Goal: Transaction & Acquisition: Purchase product/service

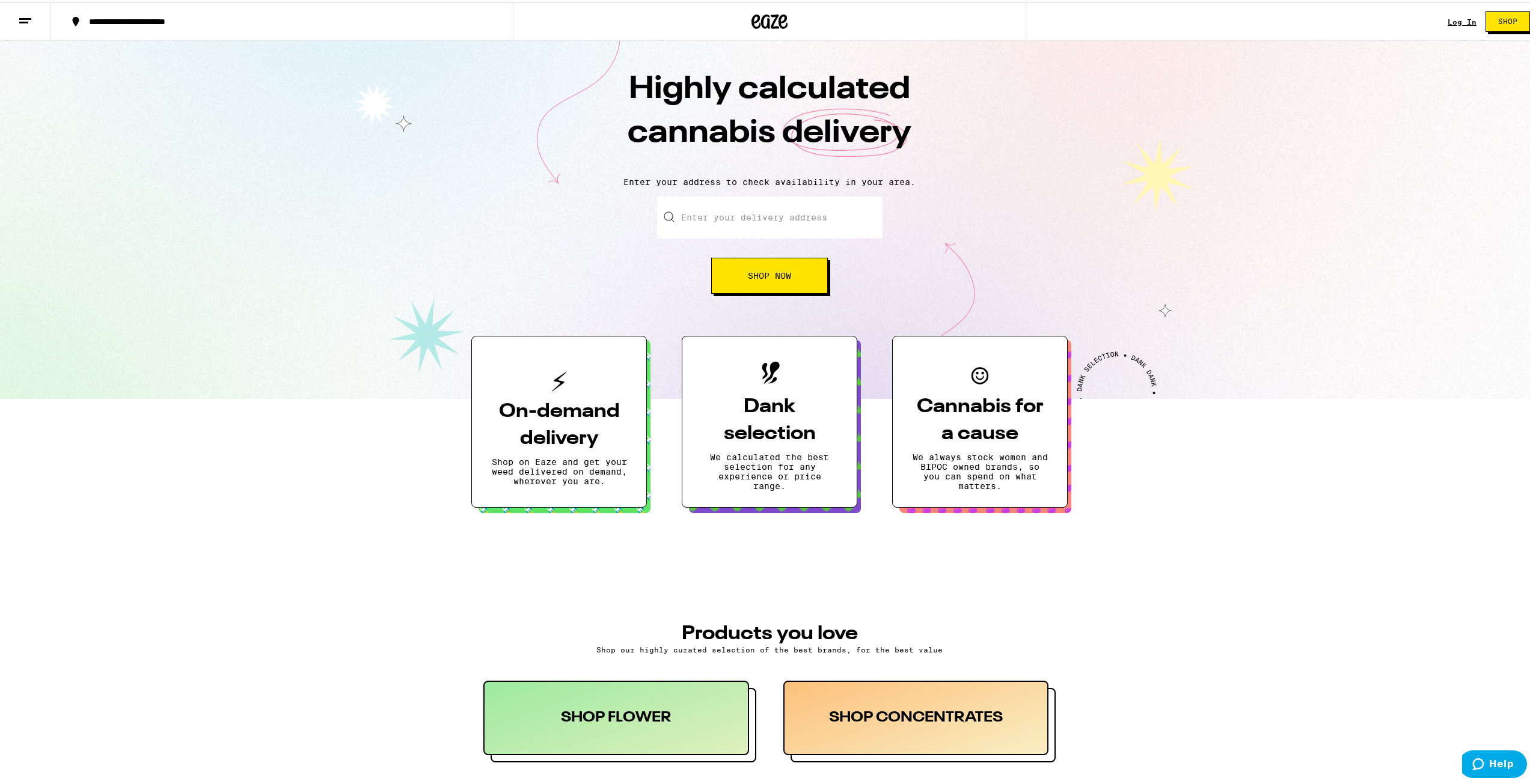
click at [1448, 19] on div "Log In" at bounding box center [1462, 19] width 29 height 8
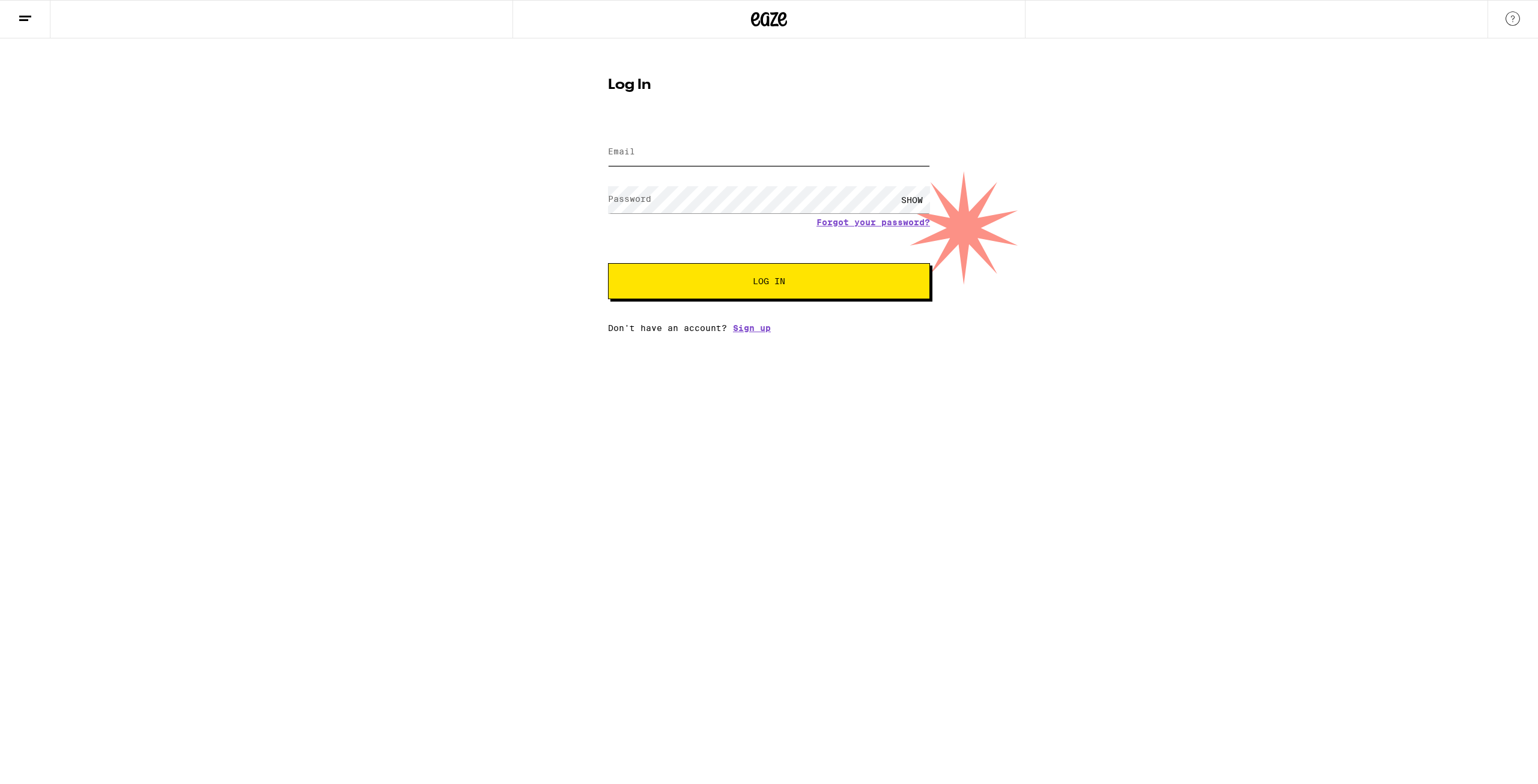
type input "[EMAIL_ADDRESS][DOMAIN_NAME]"
click at [727, 314] on div "Email Email [EMAIL_ADDRESS][DOMAIN_NAME] Password Password SHOW Forgot your pas…" at bounding box center [769, 228] width 322 height 210
click at [739, 286] on span "Log In" at bounding box center [769, 281] width 225 height 9
